Goal: Task Accomplishment & Management: Use online tool/utility

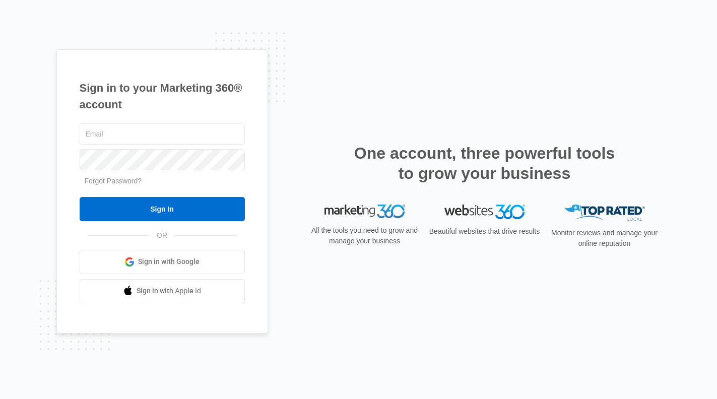
type input "[PERSON_NAME][EMAIL_ADDRESS][DOMAIN_NAME]"
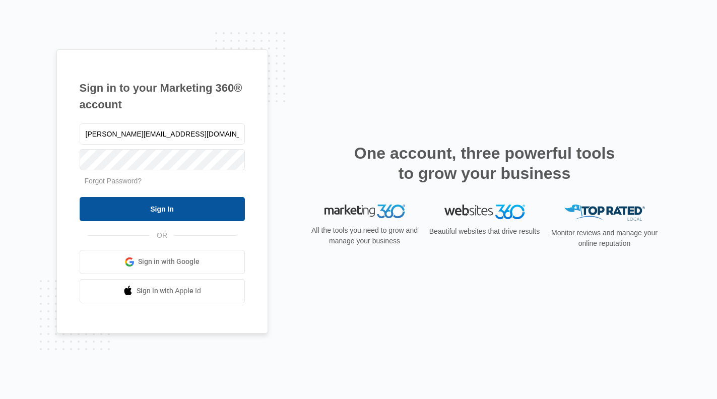
click at [165, 207] on input "Sign In" at bounding box center [162, 209] width 165 height 24
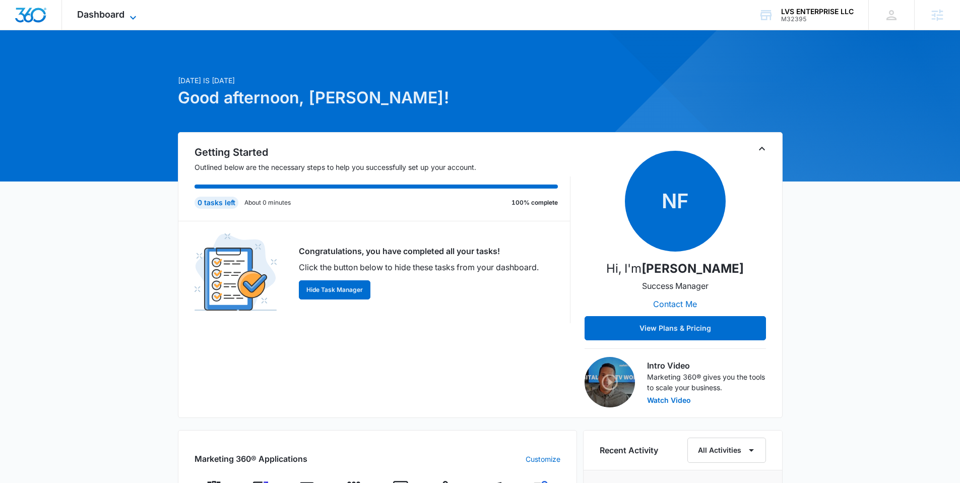
click at [117, 19] on span "Dashboard" at bounding box center [100, 14] width 47 height 11
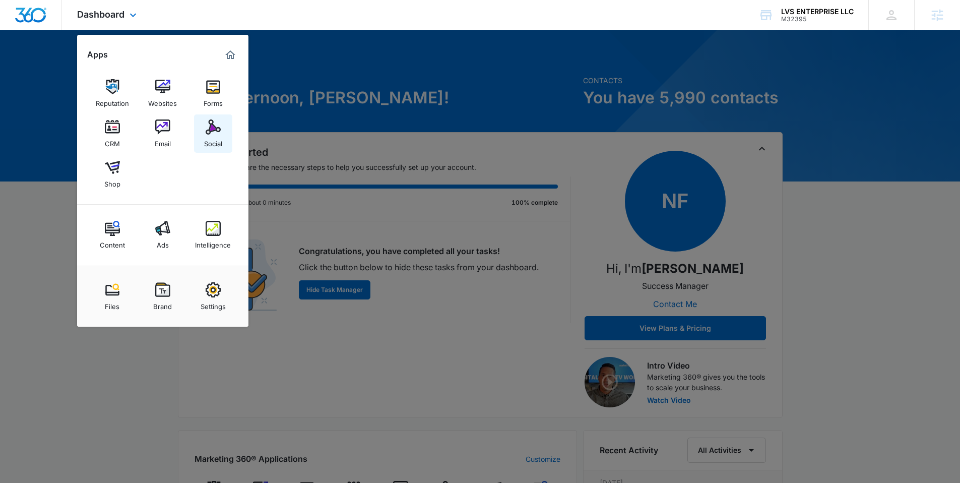
click at [207, 127] on img at bounding box center [213, 126] width 15 height 15
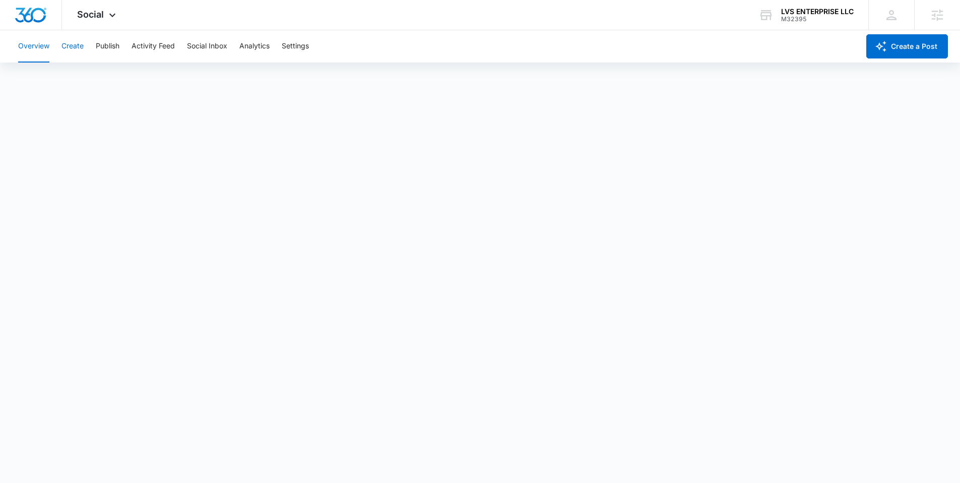
click at [70, 46] on button "Create" at bounding box center [72, 46] width 22 height 32
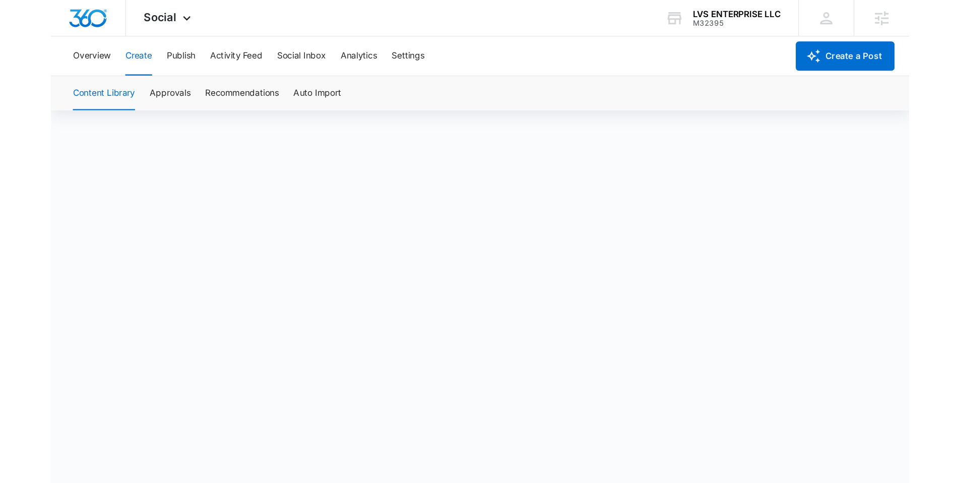
scroll to position [7, 0]
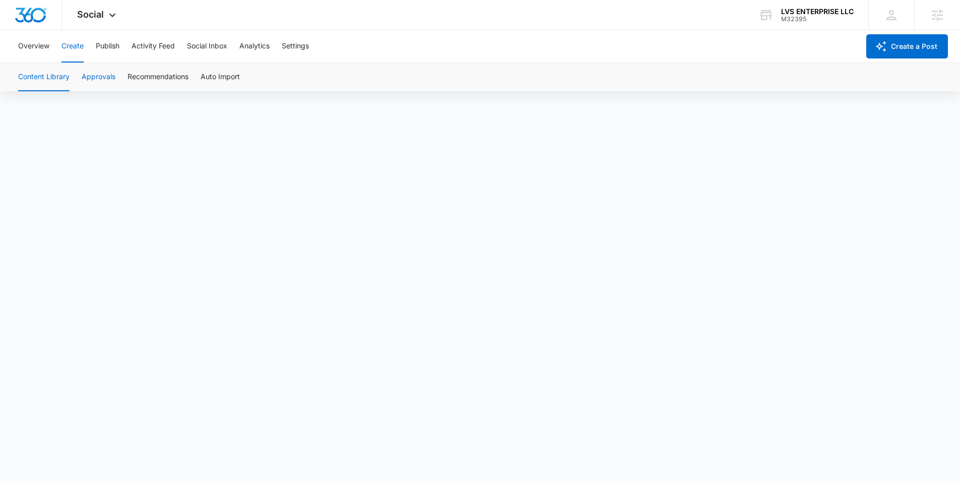
click at [96, 76] on button "Approvals" at bounding box center [99, 77] width 34 height 28
click at [85, 47] on div "Overview Create Publish Activity Feed Social Inbox Analytics Settings" at bounding box center [435, 46] width 847 height 32
click at [53, 75] on button "Content Library" at bounding box center [43, 77] width 51 height 28
click at [100, 73] on button "Approvals" at bounding box center [99, 77] width 34 height 28
click at [107, 50] on button "Publish" at bounding box center [108, 46] width 24 height 32
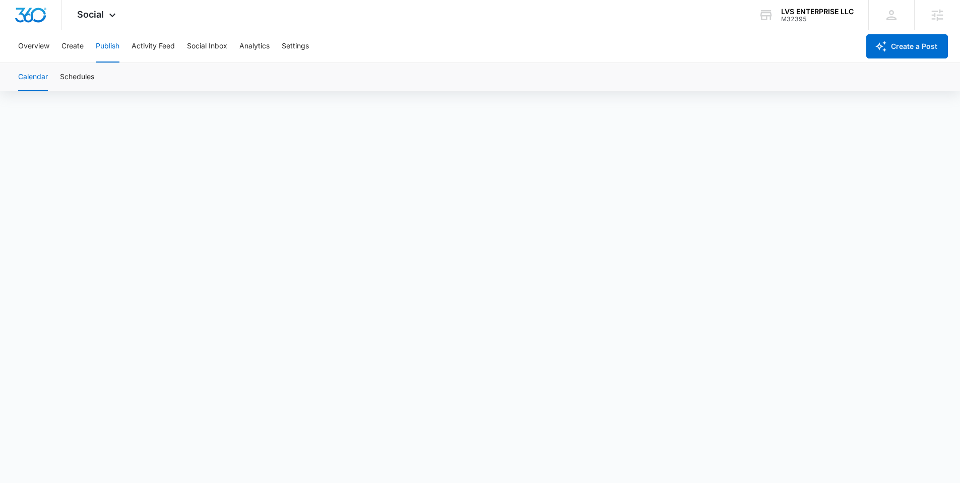
scroll to position [7, 0]
click at [77, 48] on button "Create" at bounding box center [72, 46] width 22 height 32
click at [98, 76] on button "Approvals" at bounding box center [99, 77] width 34 height 28
click at [37, 47] on button "Overview" at bounding box center [33, 46] width 31 height 32
click at [69, 46] on button "Create" at bounding box center [72, 46] width 22 height 32
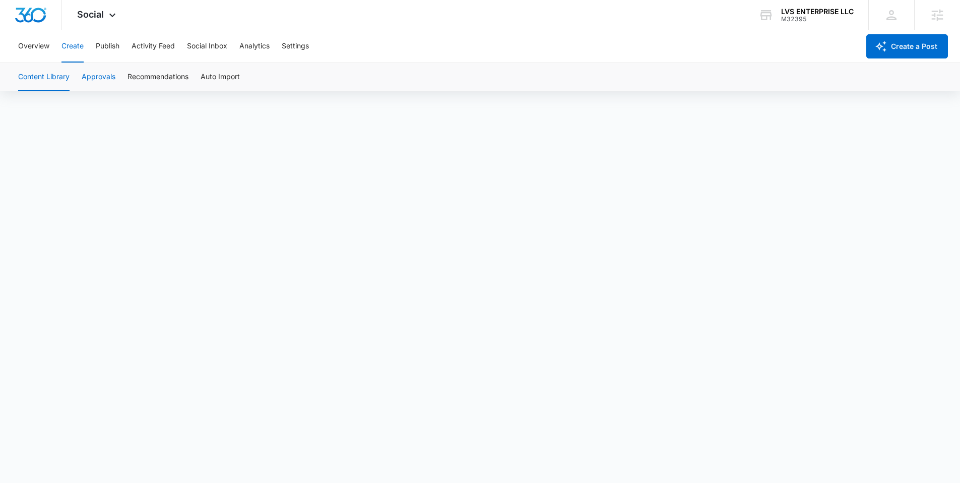
click at [101, 76] on button "Approvals" at bounding box center [99, 77] width 34 height 28
